Goal: Use online tool/utility: Utilize a website feature to perform a specific function

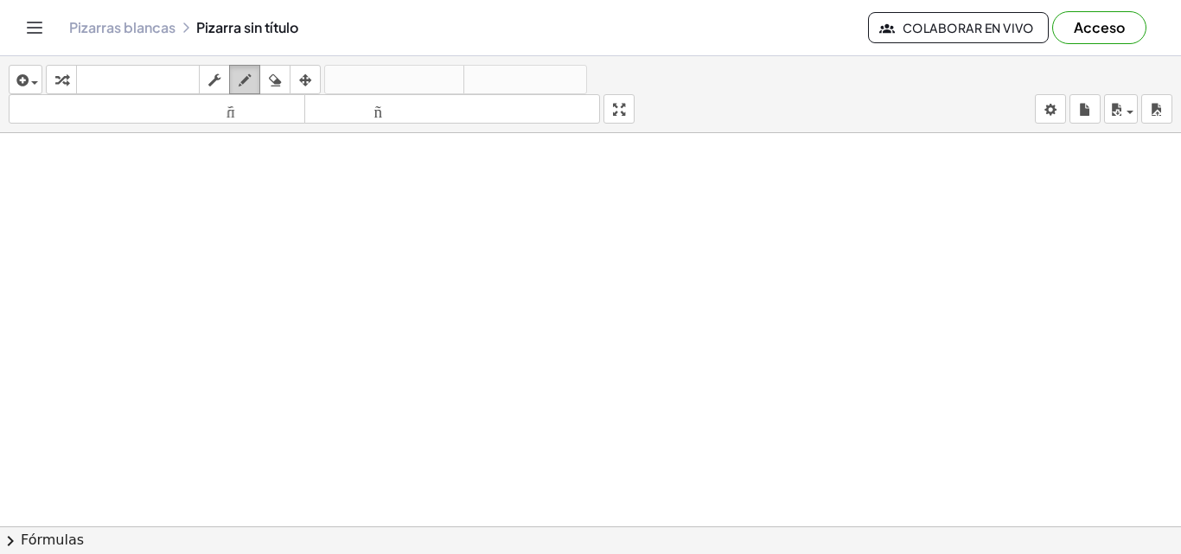
click at [237, 78] on div "button" at bounding box center [244, 79] width 22 height 21
drag, startPoint x: 297, startPoint y: 204, endPoint x: 365, endPoint y: 247, distance: 80.8
drag, startPoint x: 414, startPoint y: 225, endPoint x: 450, endPoint y: 237, distance: 37.5
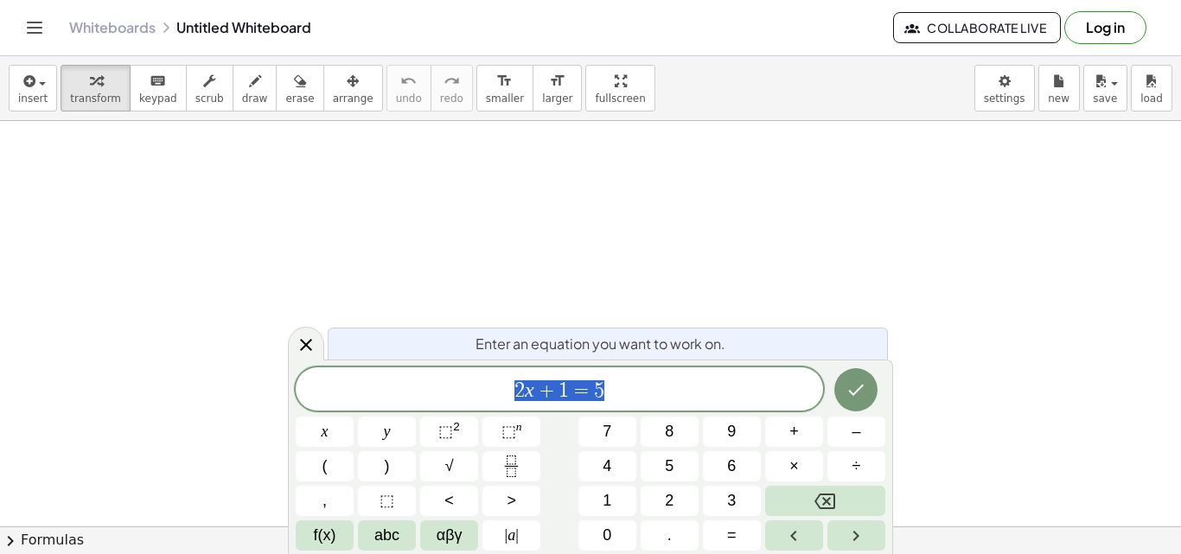
click at [607, 399] on span "2 x + 1 = 5" at bounding box center [559, 391] width 527 height 24
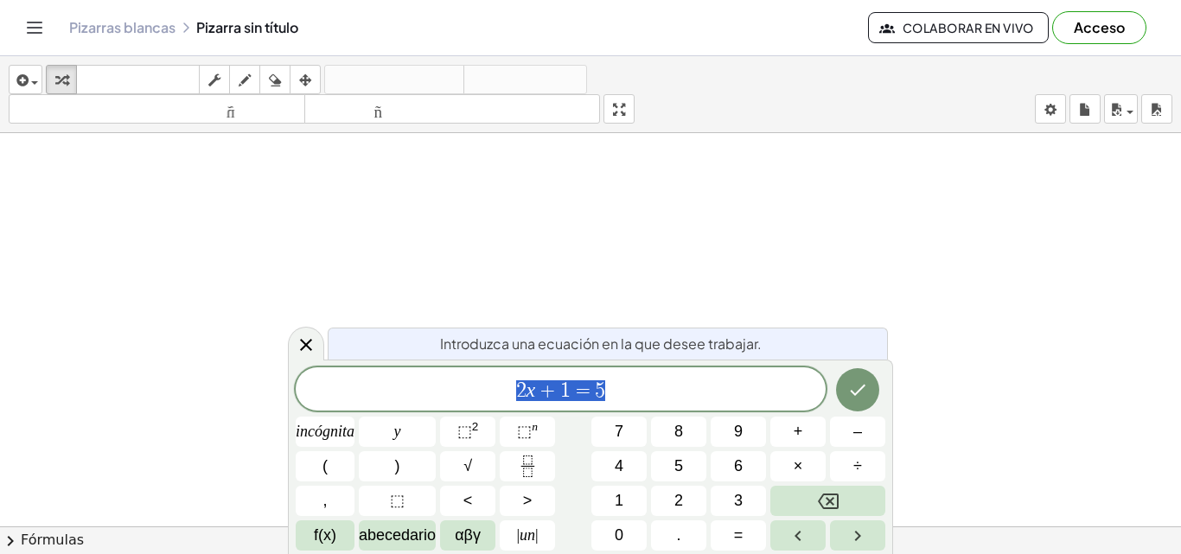
drag, startPoint x: 607, startPoint y: 399, endPoint x: 482, endPoint y: 408, distance: 125.7
click at [482, 408] on div "****** 2 x + 1 = 5" at bounding box center [561, 388] width 530 height 43
